Goal: Task Accomplishment & Management: Use online tool/utility

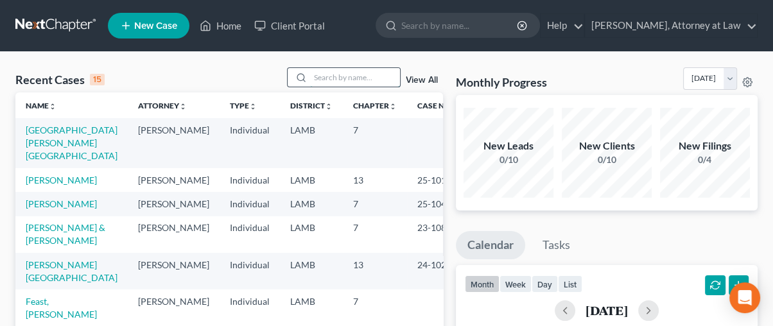
click at [344, 73] on input "search" at bounding box center [355, 77] width 90 height 19
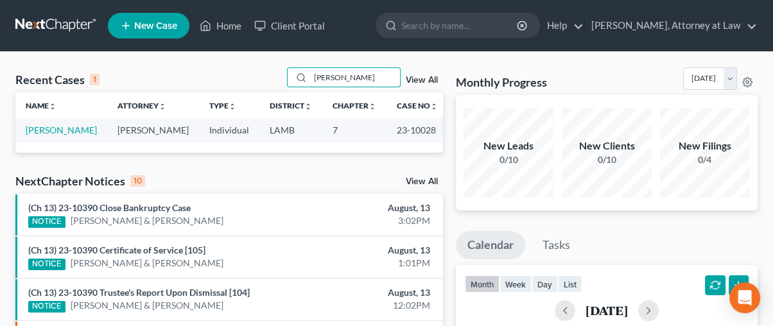
type input "[PERSON_NAME]"
click at [46, 130] on link "[PERSON_NAME]" at bounding box center [61, 129] width 71 height 11
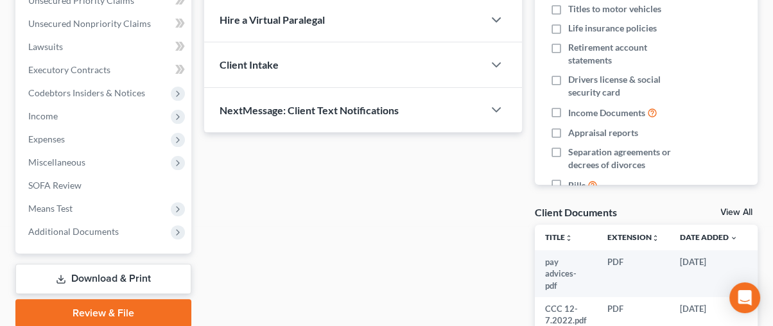
scroll to position [356, 0]
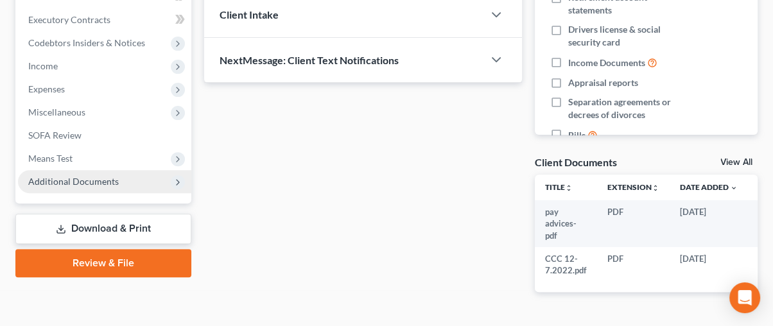
click at [74, 180] on span "Additional Documents" at bounding box center [73, 181] width 90 height 11
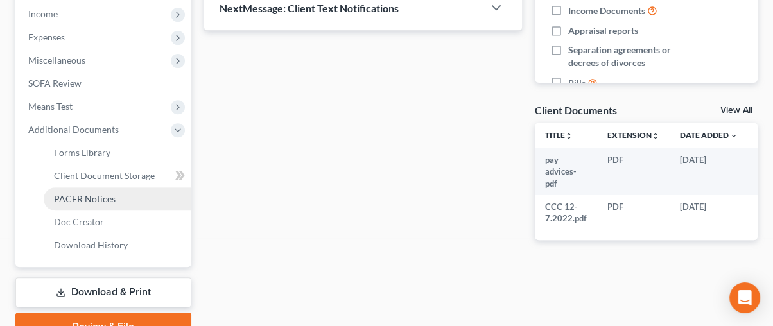
scroll to position [427, 0]
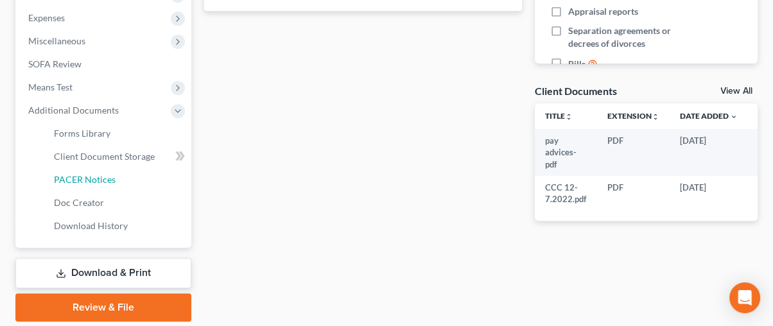
click at [78, 175] on span "PACER Notices" at bounding box center [85, 179] width 62 height 11
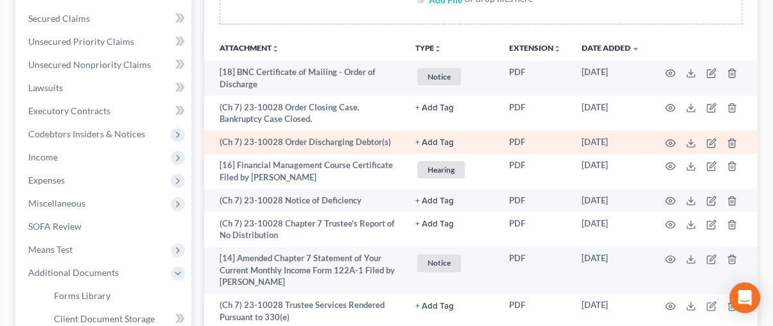
scroll to position [285, 0]
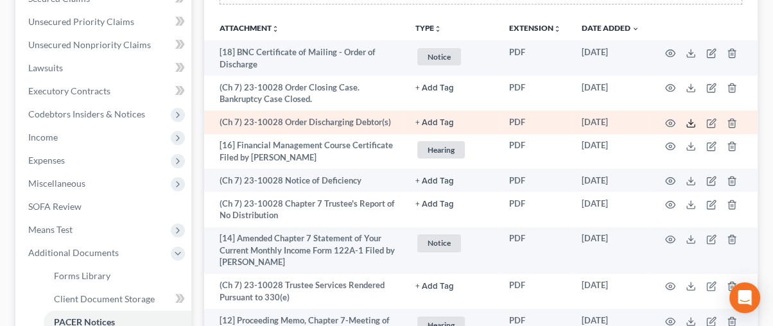
click at [687, 119] on icon at bounding box center [690, 123] width 10 height 10
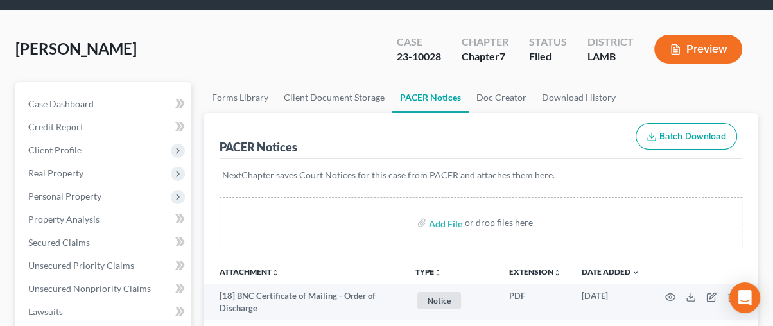
scroll to position [0, 0]
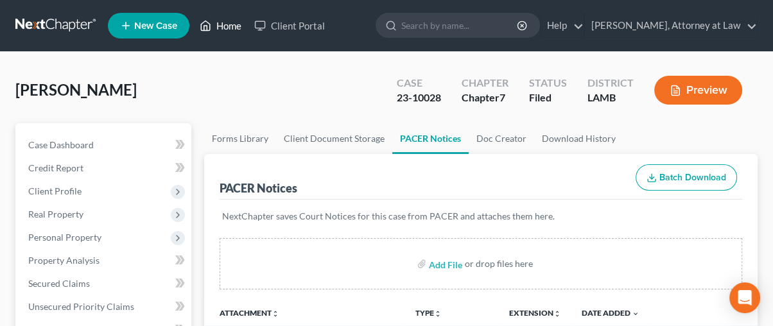
click at [231, 28] on link "Home" at bounding box center [220, 25] width 55 height 23
